Goal: Find specific page/section: Find specific page/section

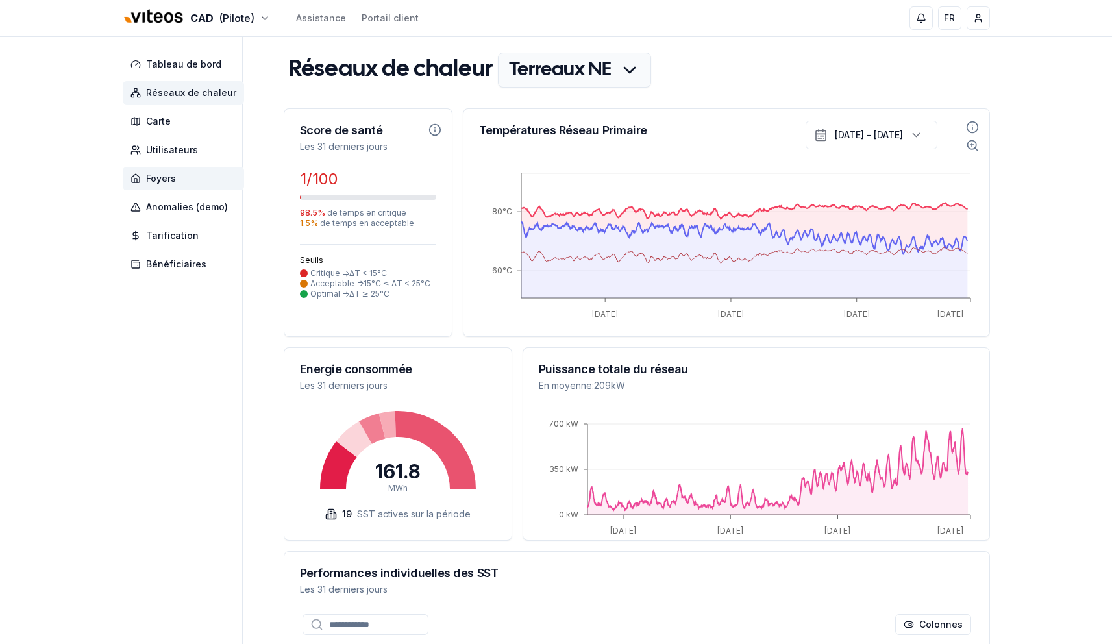
click at [161, 173] on span "Foyers" at bounding box center [161, 178] width 30 height 13
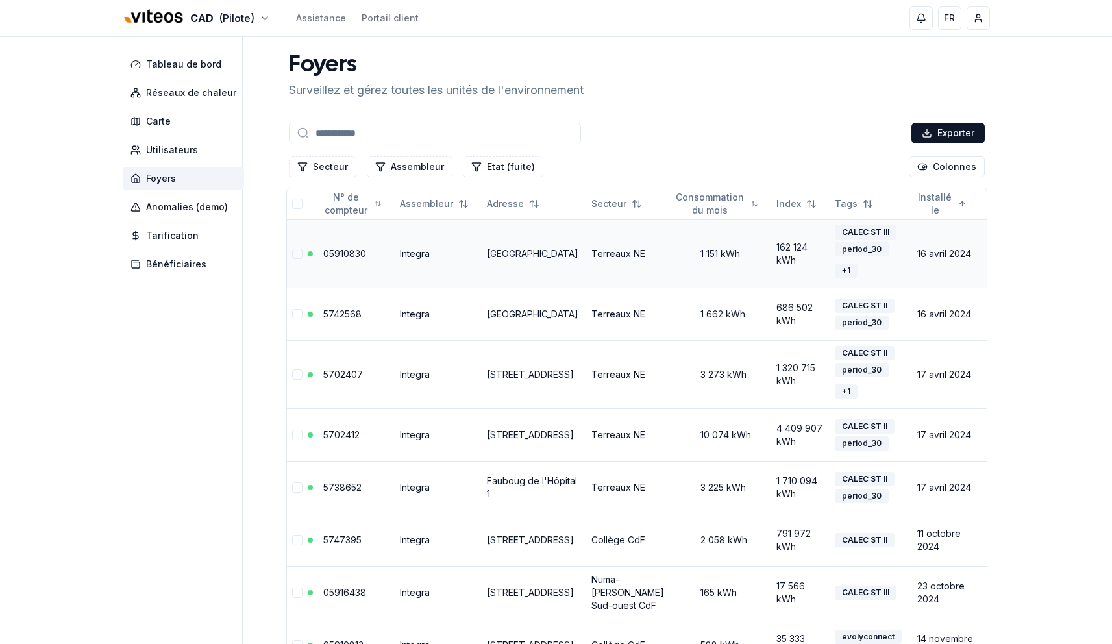
scroll to position [8, 0]
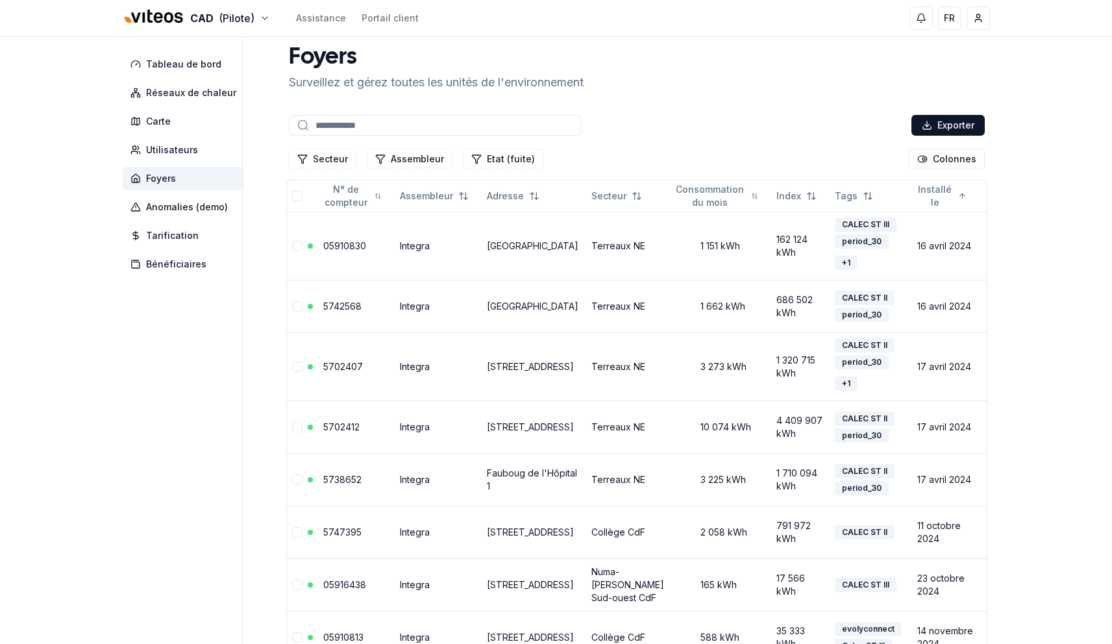
click at [436, 116] on input at bounding box center [435, 125] width 292 height 21
